Goal: Check status: Check status

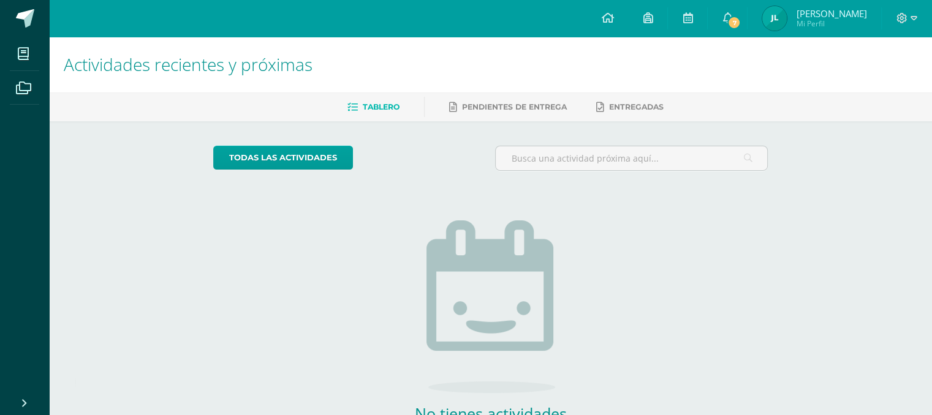
click at [787, 20] on img at bounding box center [774, 18] width 25 height 25
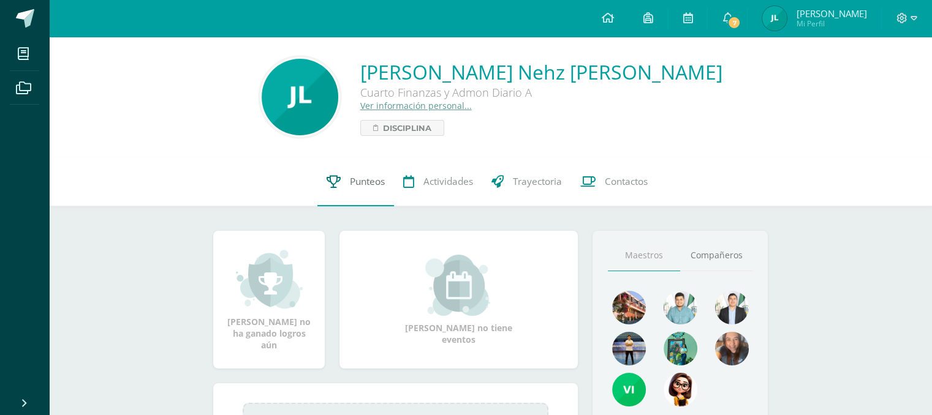
click at [370, 184] on span "Punteos" at bounding box center [367, 181] width 35 height 13
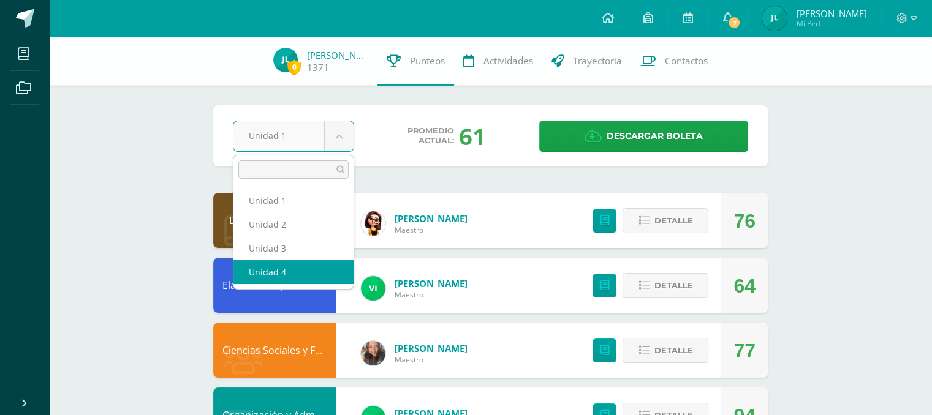
select select "Unidad 4"
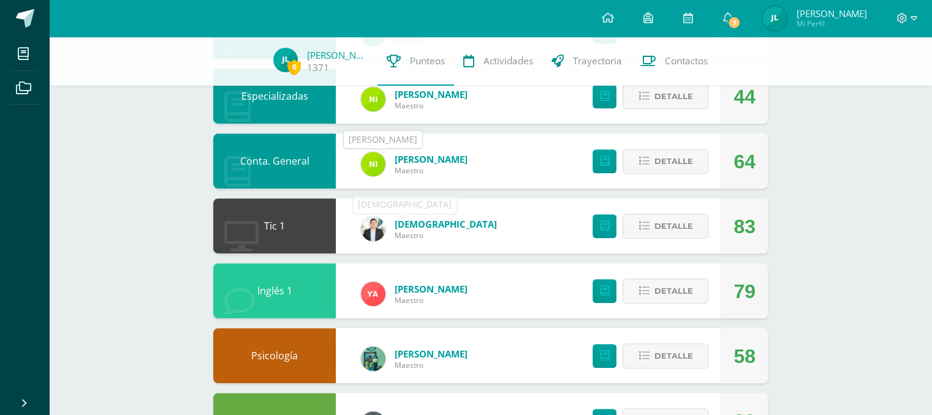
scroll to position [637, 0]
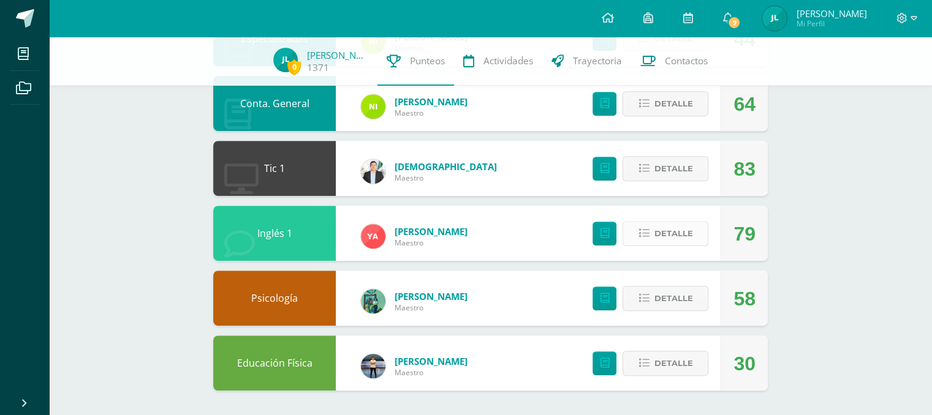
click at [645, 226] on button "Detalle" at bounding box center [665, 233] width 86 height 25
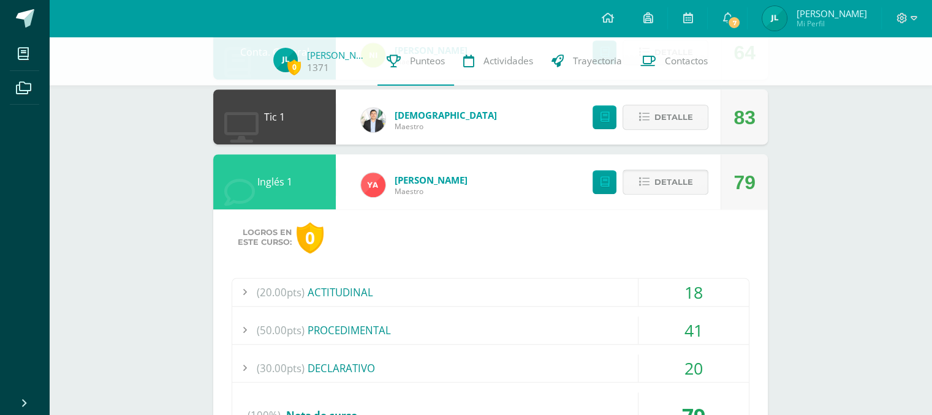
scroll to position [686, 0]
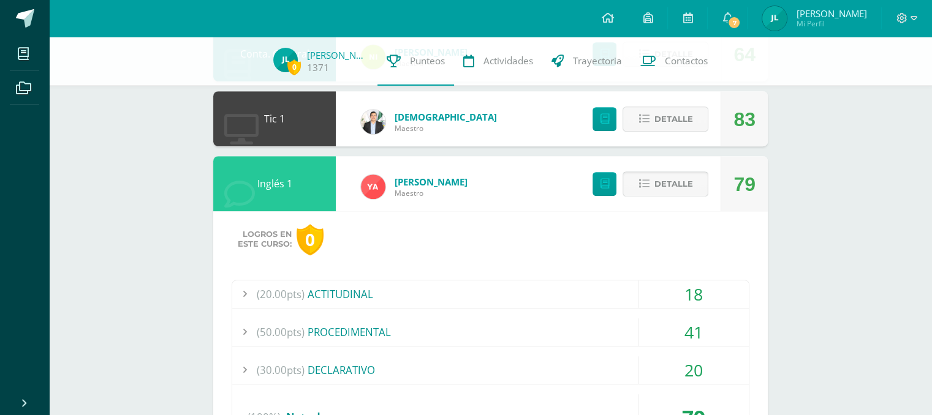
click at [672, 194] on span "Detalle" at bounding box center [673, 184] width 39 height 23
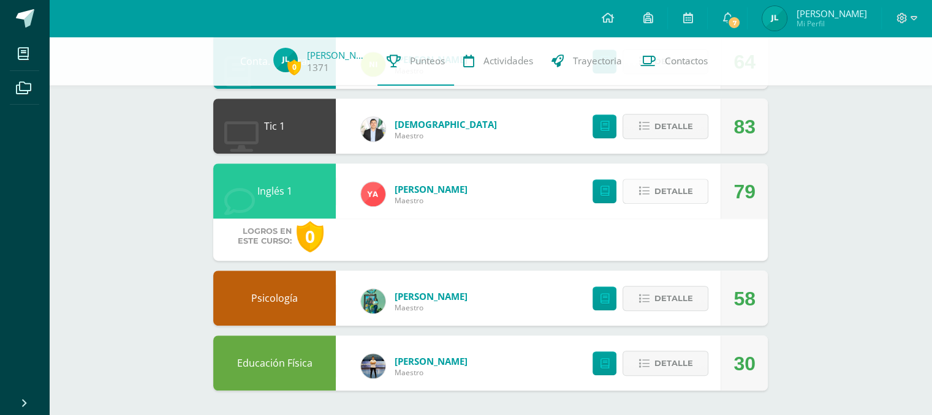
scroll to position [637, 0]
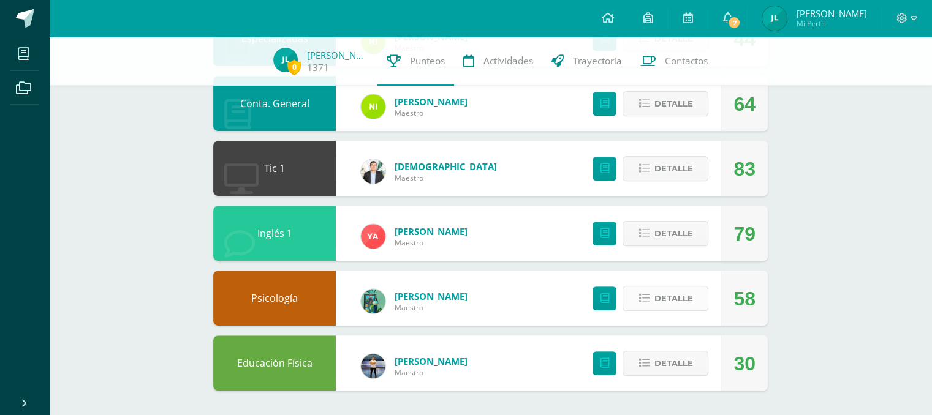
click at [671, 301] on span "Detalle" at bounding box center [673, 298] width 39 height 23
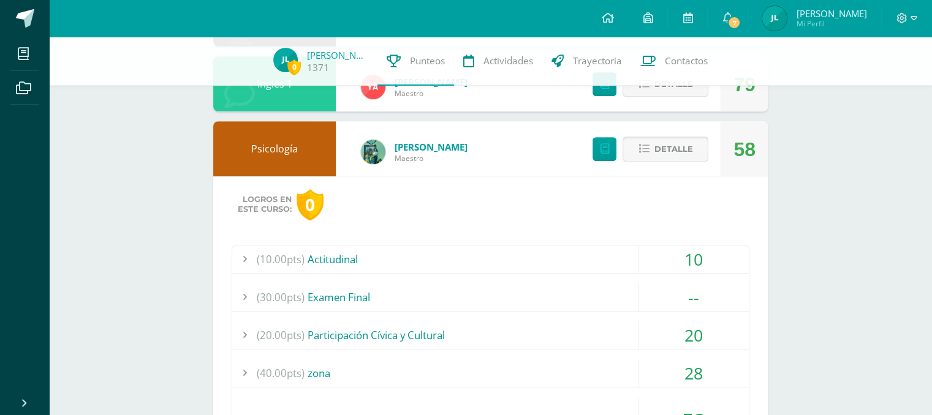
scroll to position [784, 0]
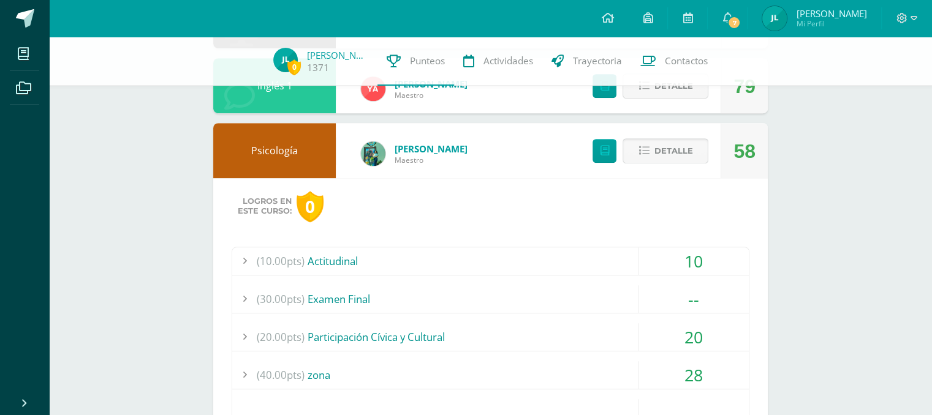
click at [659, 148] on span "Detalle" at bounding box center [673, 151] width 39 height 23
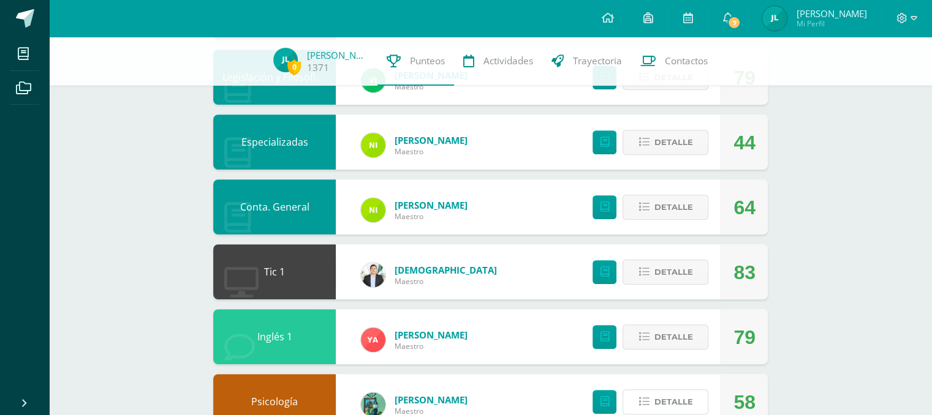
scroll to position [515, 0]
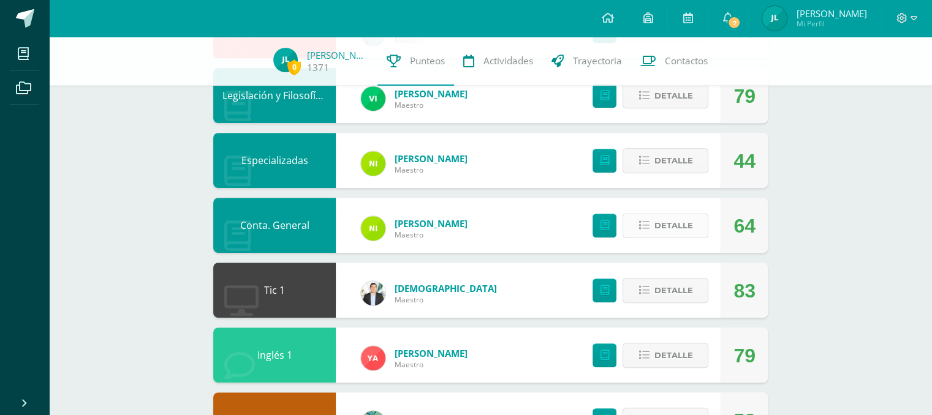
click at [668, 223] on span "Detalle" at bounding box center [673, 225] width 39 height 23
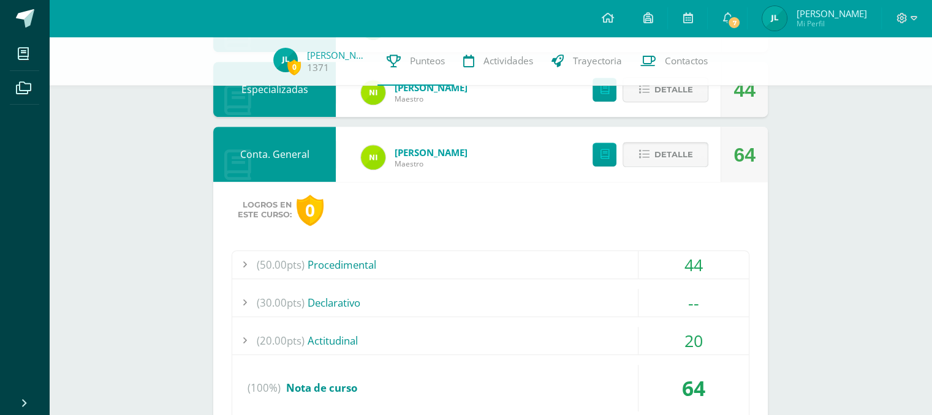
scroll to position [588, 0]
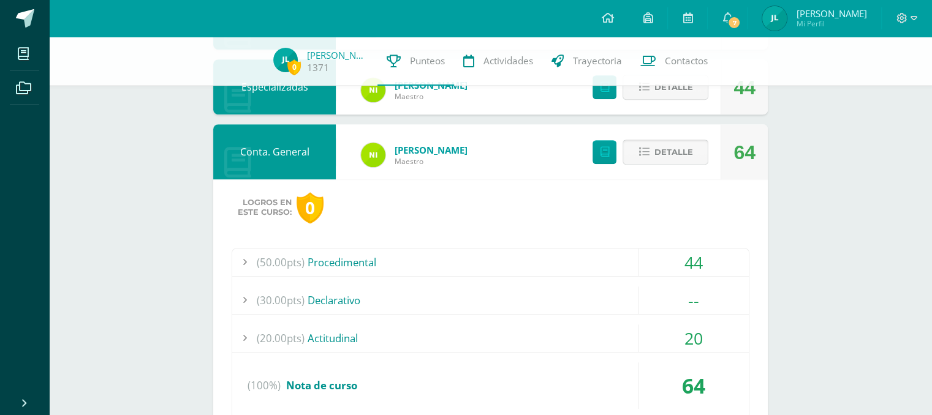
click at [665, 150] on span "Detalle" at bounding box center [673, 152] width 39 height 23
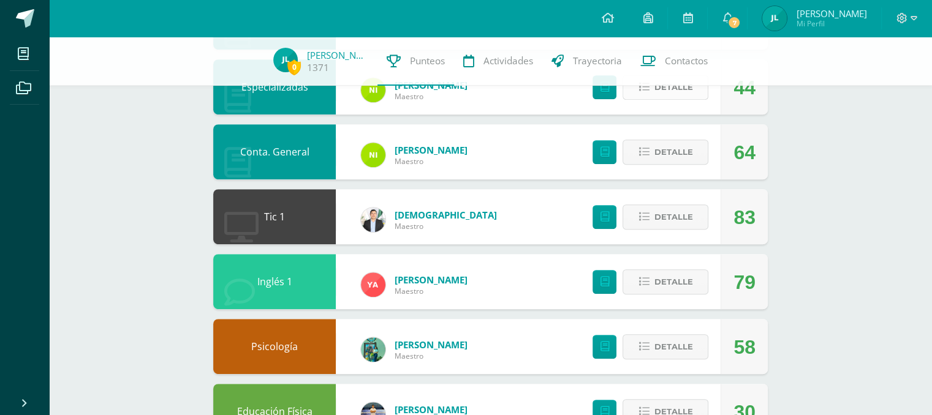
click at [679, 92] on span "Detalle" at bounding box center [673, 87] width 39 height 23
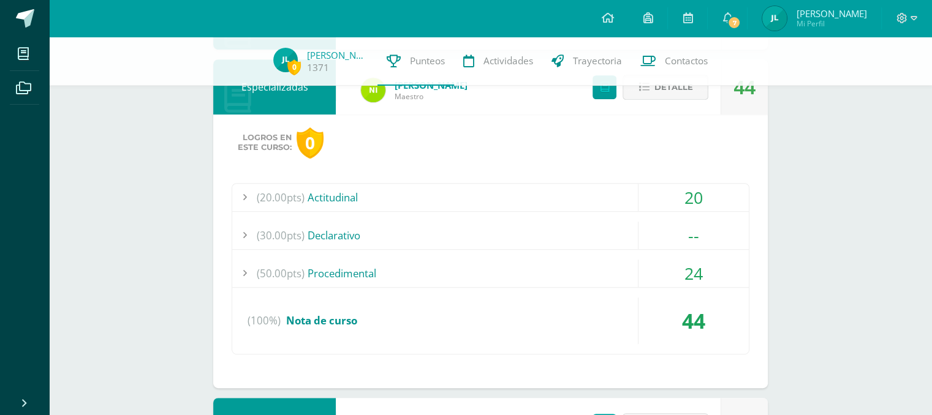
click at [679, 92] on span "Detalle" at bounding box center [673, 87] width 39 height 23
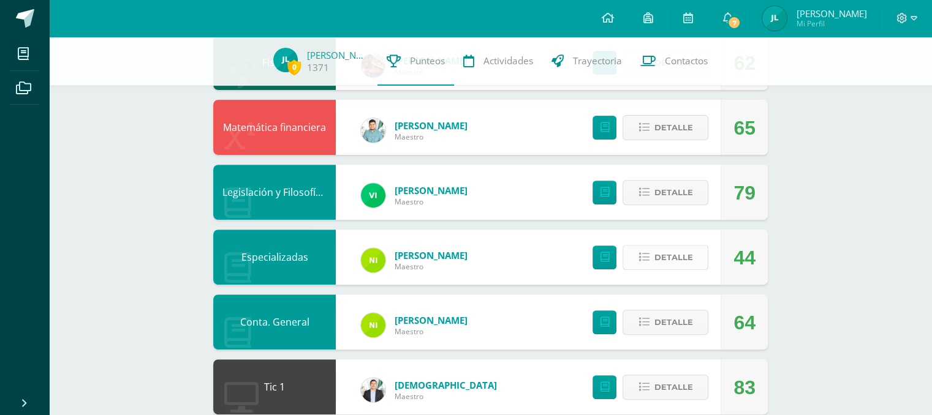
scroll to position [417, 0]
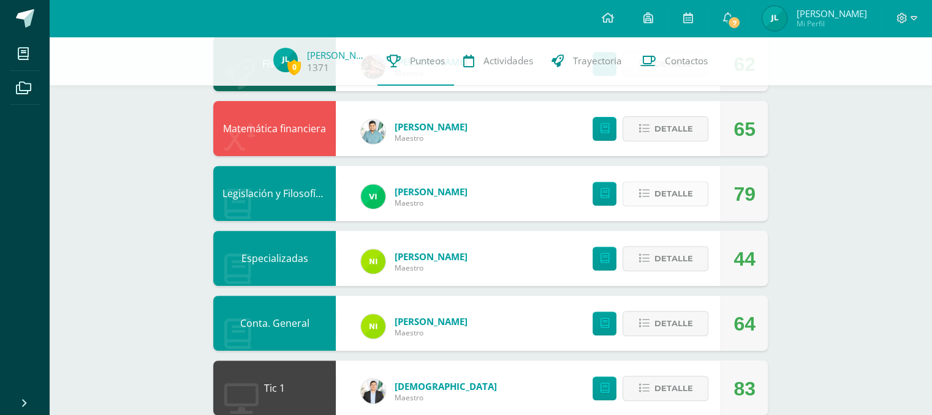
click at [668, 194] on span "Detalle" at bounding box center [673, 194] width 39 height 23
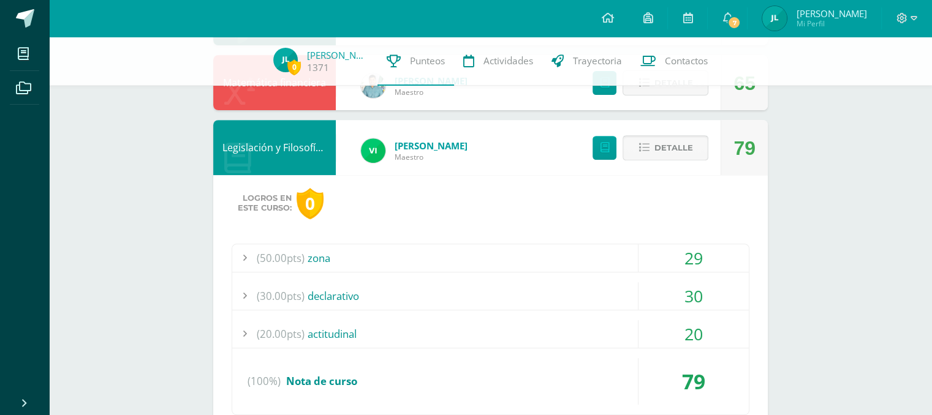
scroll to position [466, 0]
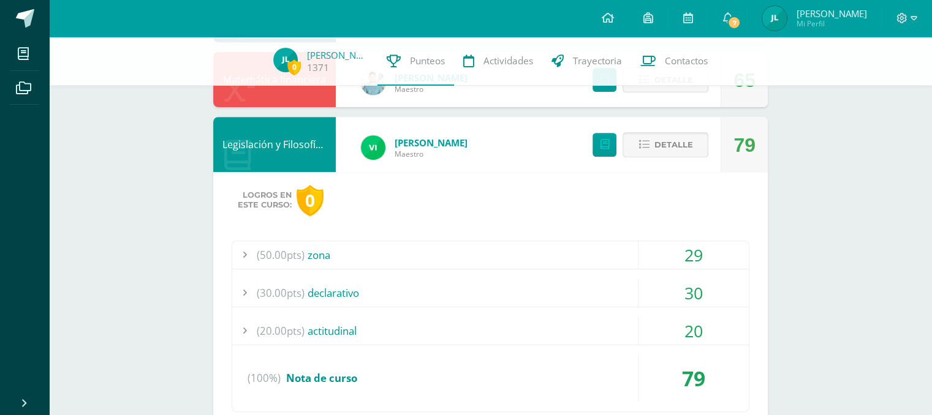
drag, startPoint x: 668, startPoint y: 194, endPoint x: 659, endPoint y: 143, distance: 51.6
click at [659, 143] on div "Legislación y Filosofía Empresarial Vilma Pocasangre Maestro 79 Detalle Logros …" at bounding box center [490, 281] width 554 height 329
click at [659, 143] on span "Detalle" at bounding box center [673, 145] width 39 height 23
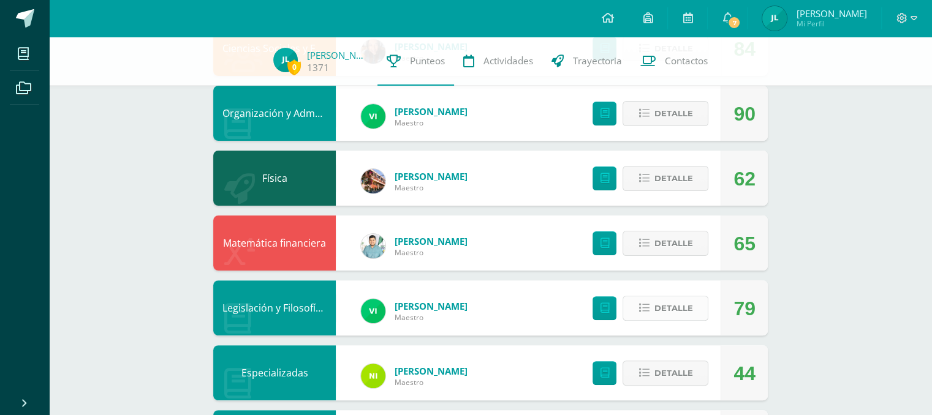
scroll to position [294, 0]
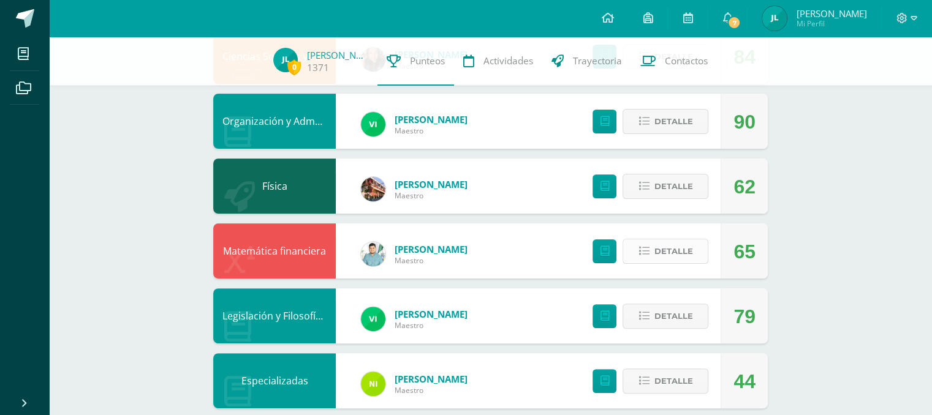
click at [671, 248] on span "Detalle" at bounding box center [673, 251] width 39 height 23
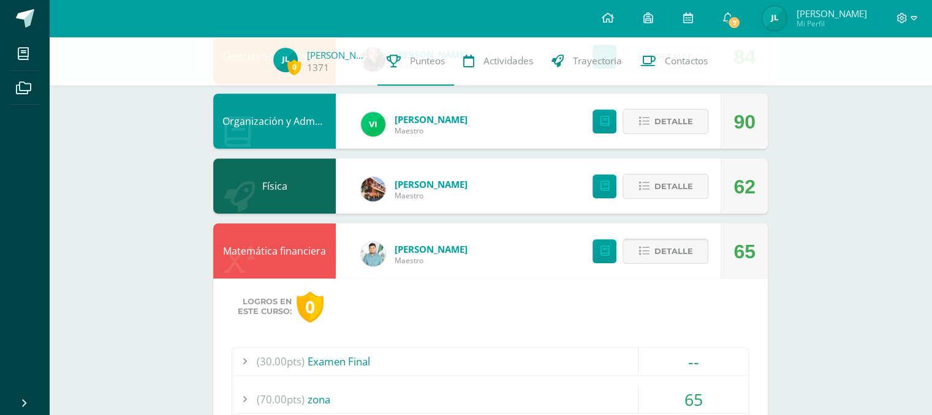
click at [671, 248] on span "Detalle" at bounding box center [673, 251] width 39 height 23
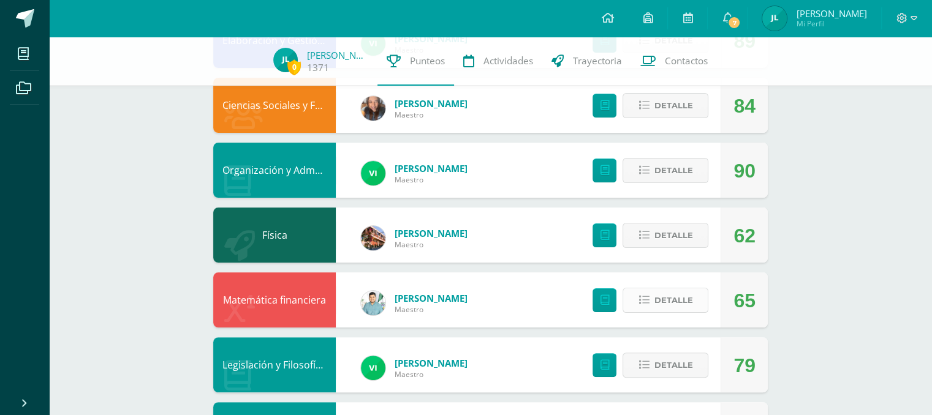
scroll to position [221, 0]
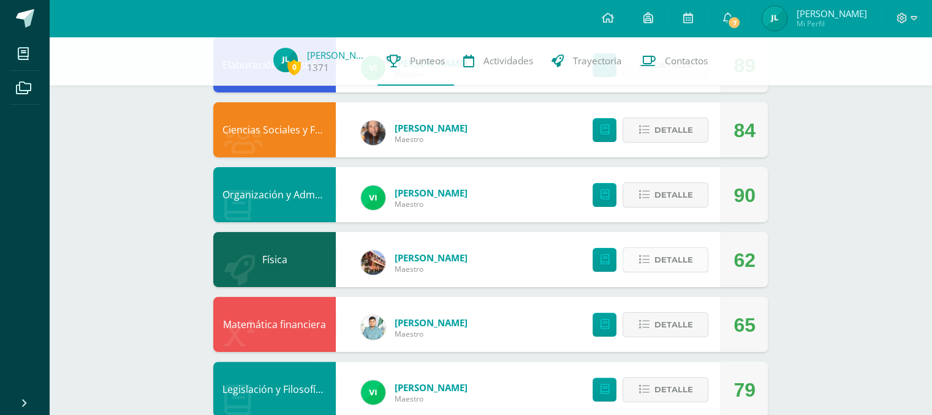
click at [664, 259] on span "Detalle" at bounding box center [673, 260] width 39 height 23
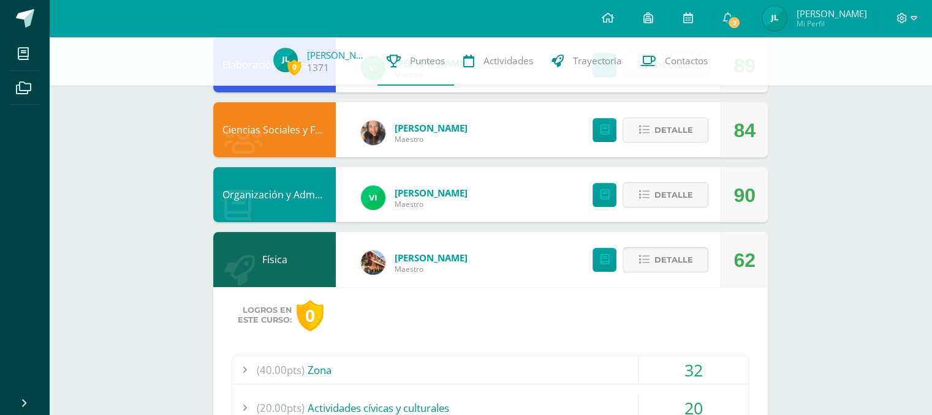
click at [664, 259] on span "Detalle" at bounding box center [673, 260] width 39 height 23
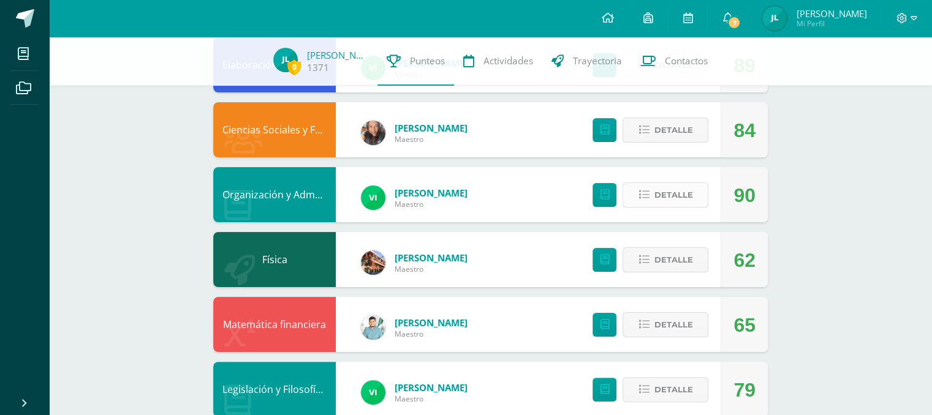
click at [681, 198] on span "Detalle" at bounding box center [673, 195] width 39 height 23
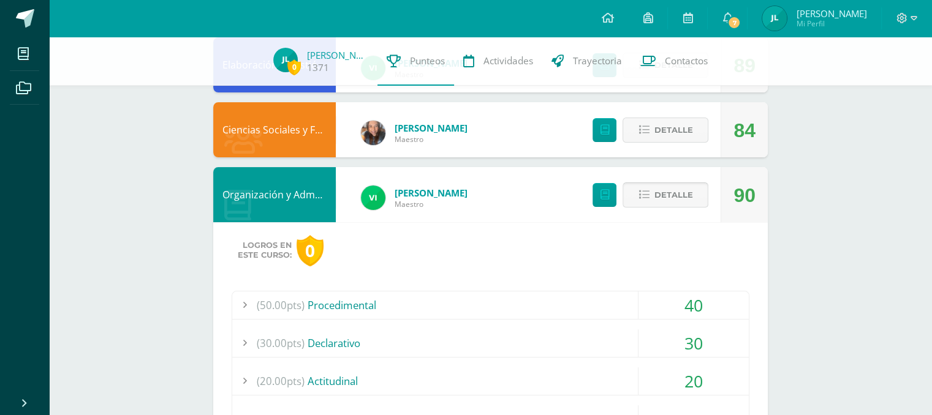
click at [681, 198] on span "Detalle" at bounding box center [673, 195] width 39 height 23
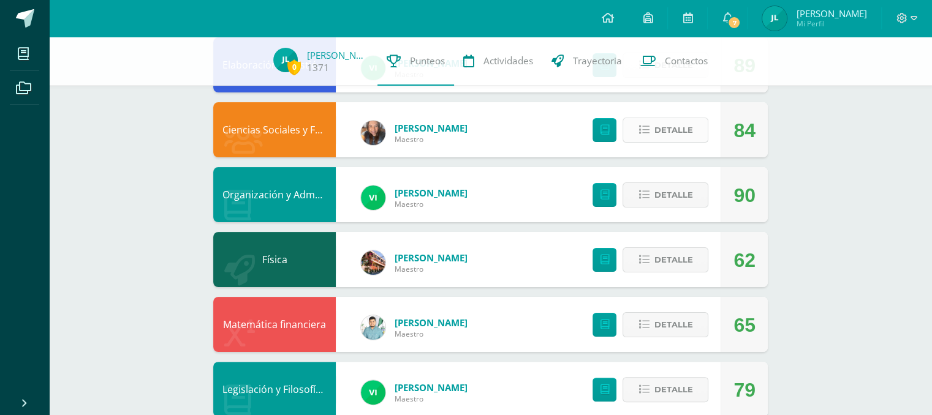
click at [682, 134] on span "Detalle" at bounding box center [673, 130] width 39 height 23
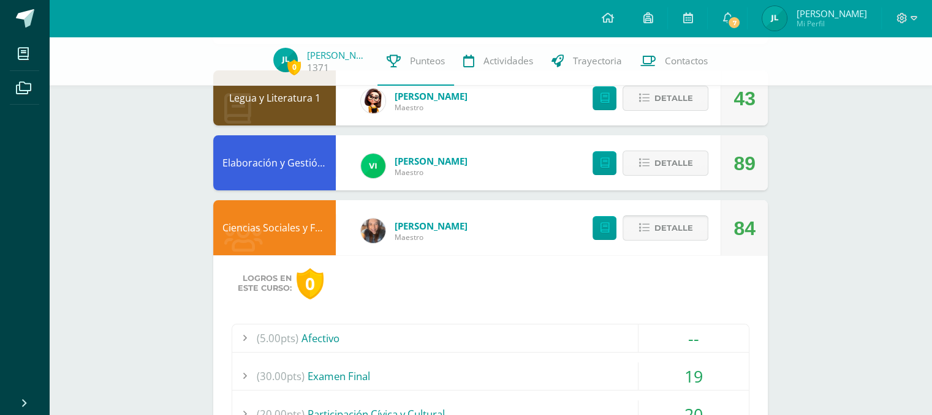
scroll to position [98, 0]
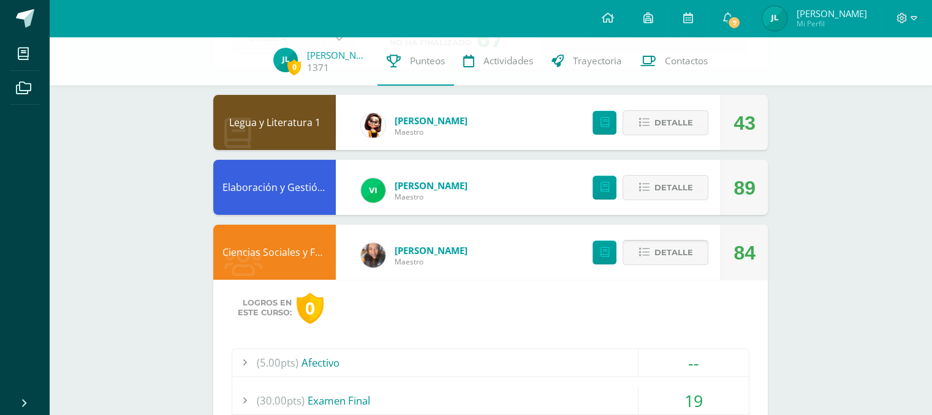
click at [642, 248] on icon at bounding box center [643, 253] width 10 height 10
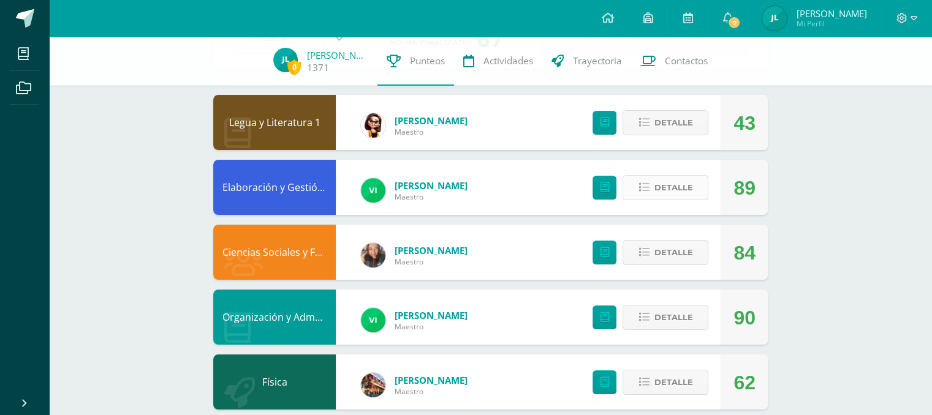
click at [659, 180] on span "Detalle" at bounding box center [673, 187] width 39 height 23
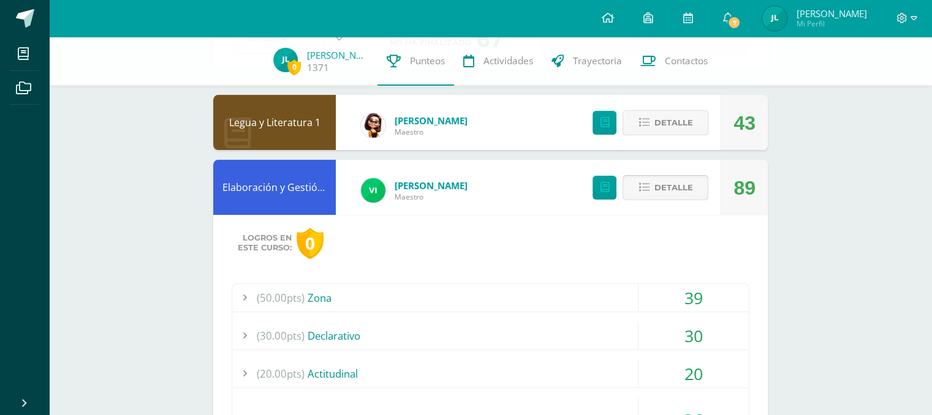
click at [659, 180] on span "Detalle" at bounding box center [673, 187] width 39 height 23
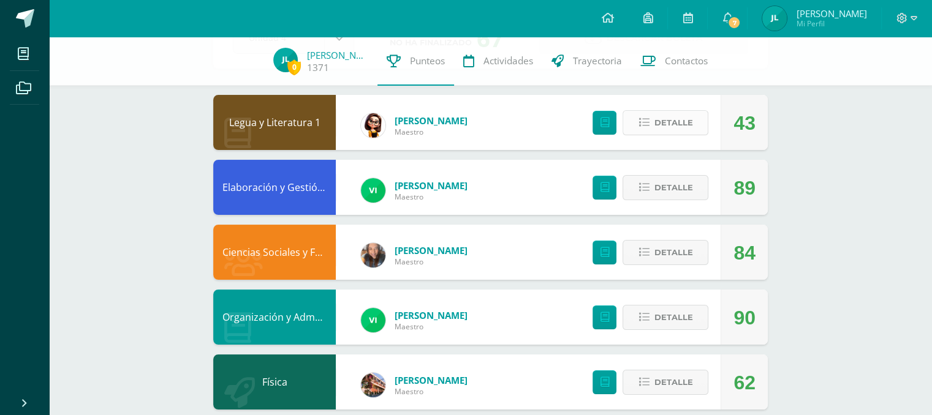
click at [661, 124] on span "Detalle" at bounding box center [673, 123] width 39 height 23
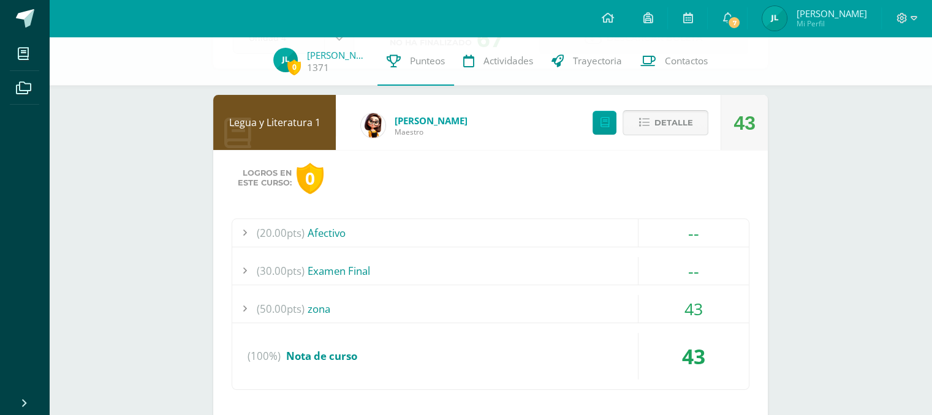
click at [661, 124] on span "Detalle" at bounding box center [673, 123] width 39 height 23
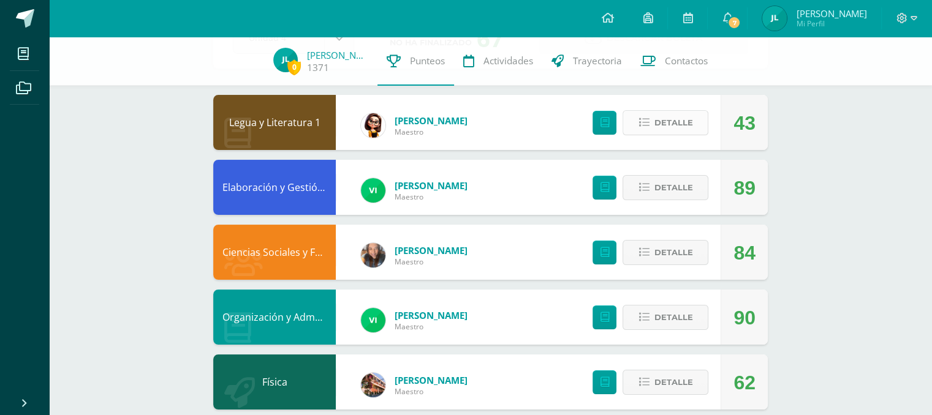
click at [664, 118] on span "Detalle" at bounding box center [673, 123] width 39 height 23
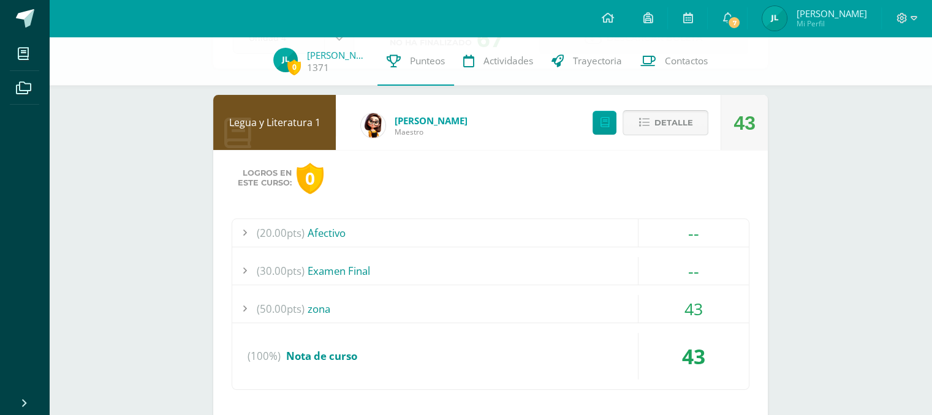
click at [664, 118] on span "Detalle" at bounding box center [673, 123] width 39 height 23
